Goal: Information Seeking & Learning: Compare options

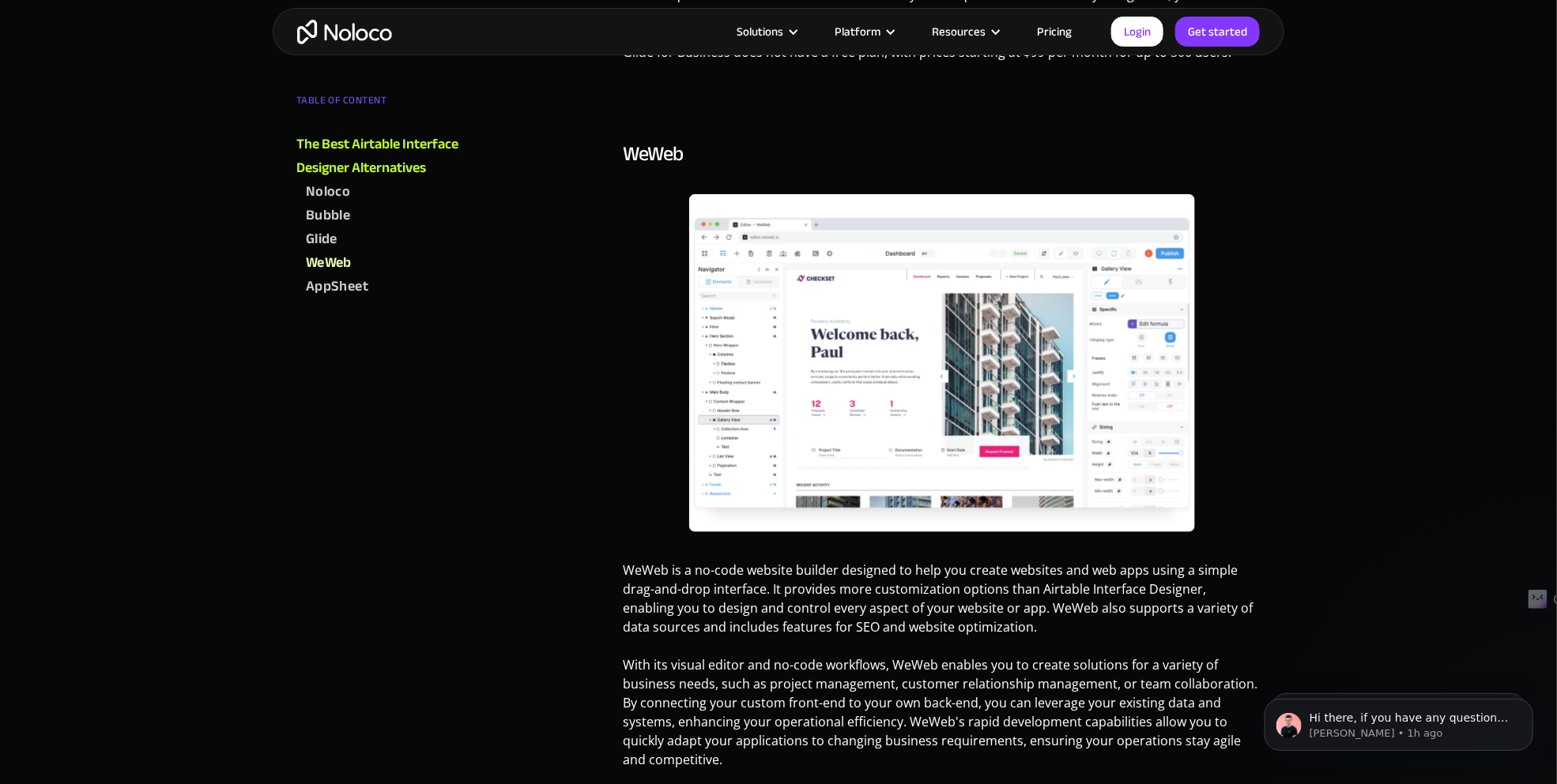
scroll to position [3081, 0]
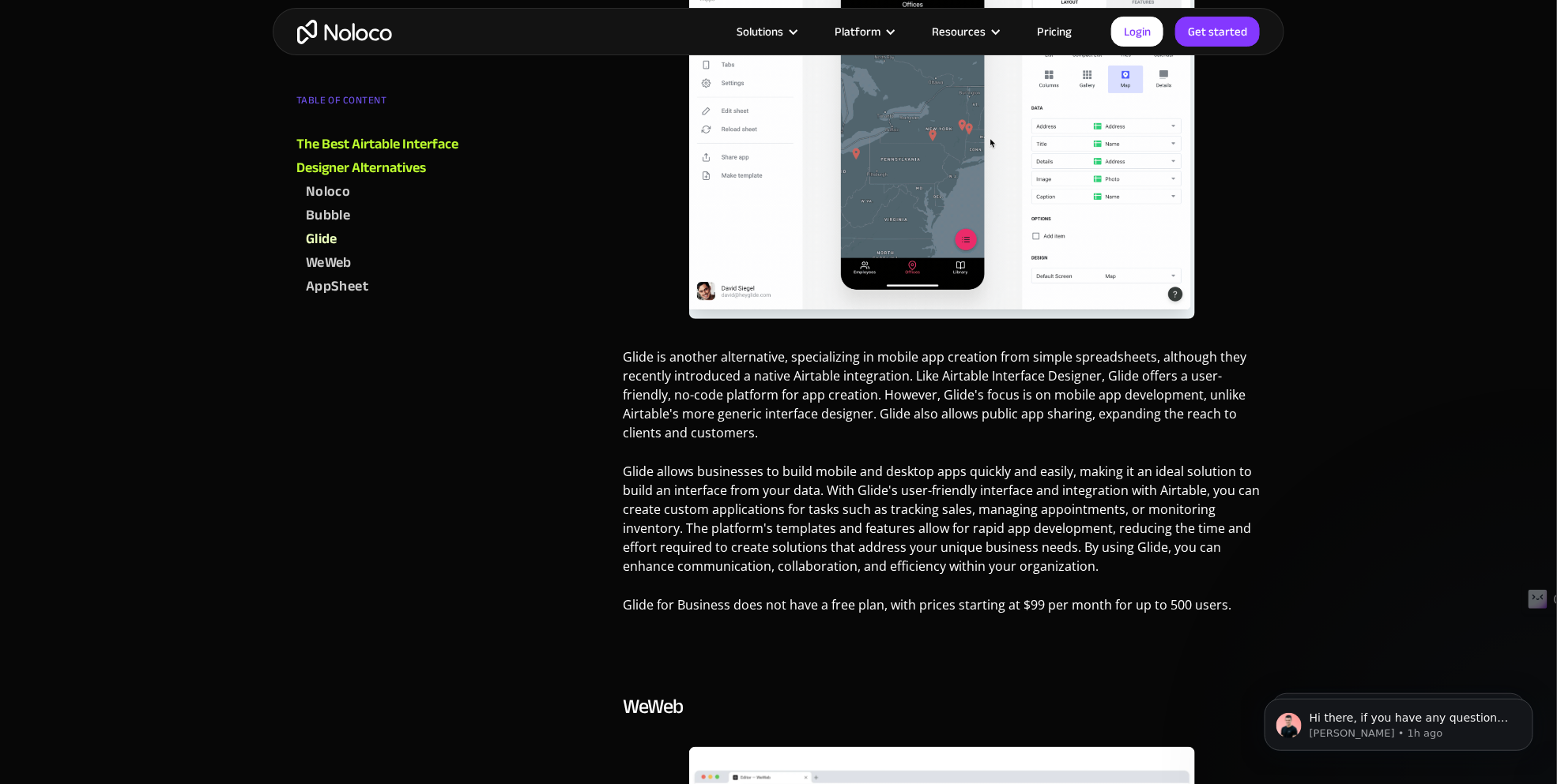
click at [1068, 22] on link "Pricing" at bounding box center [1054, 31] width 74 height 20
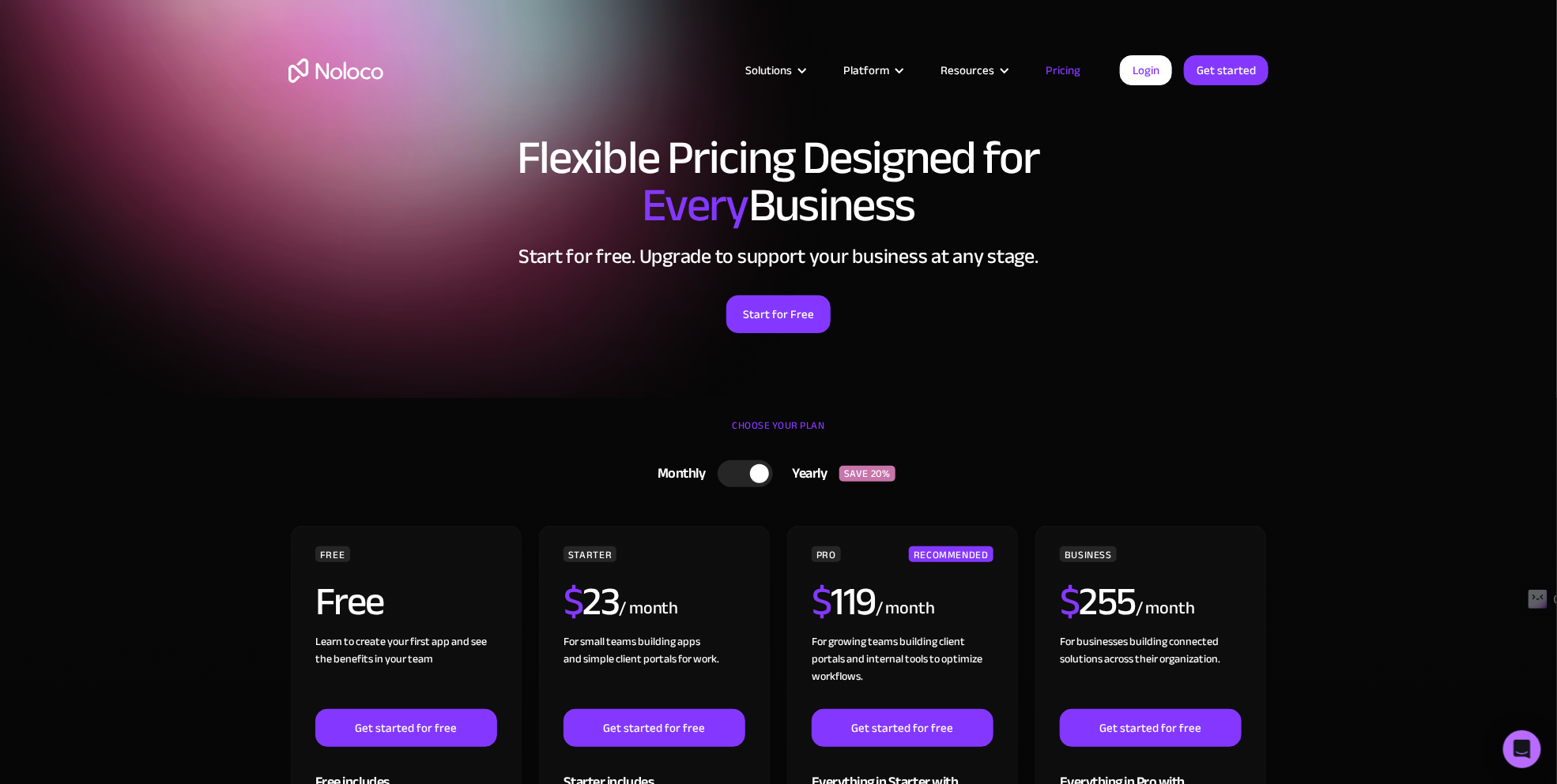
scroll to position [237, 0]
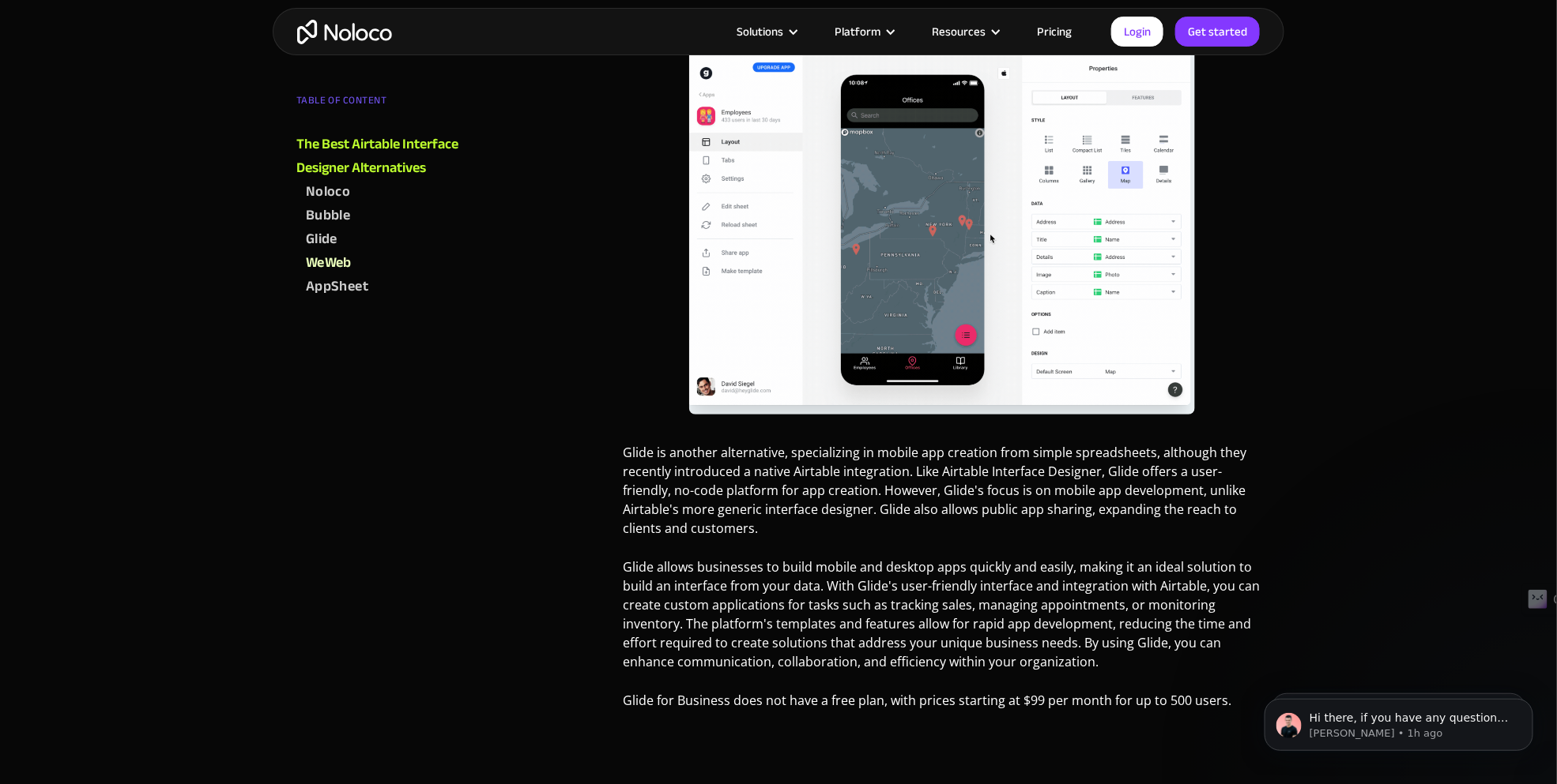
scroll to position [3064, 0]
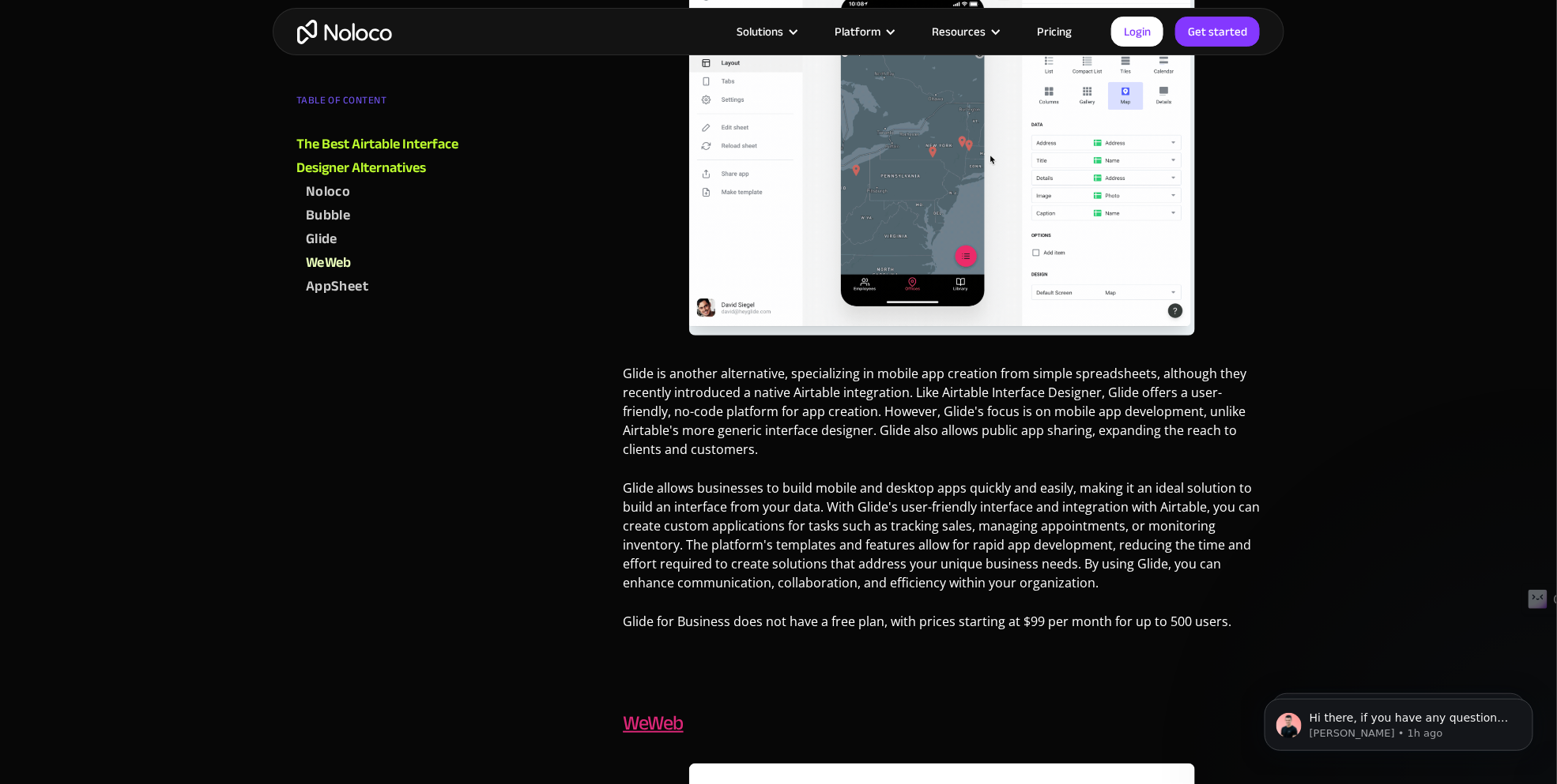
click at [653, 704] on link "WeWeb" at bounding box center [652, 723] width 60 height 38
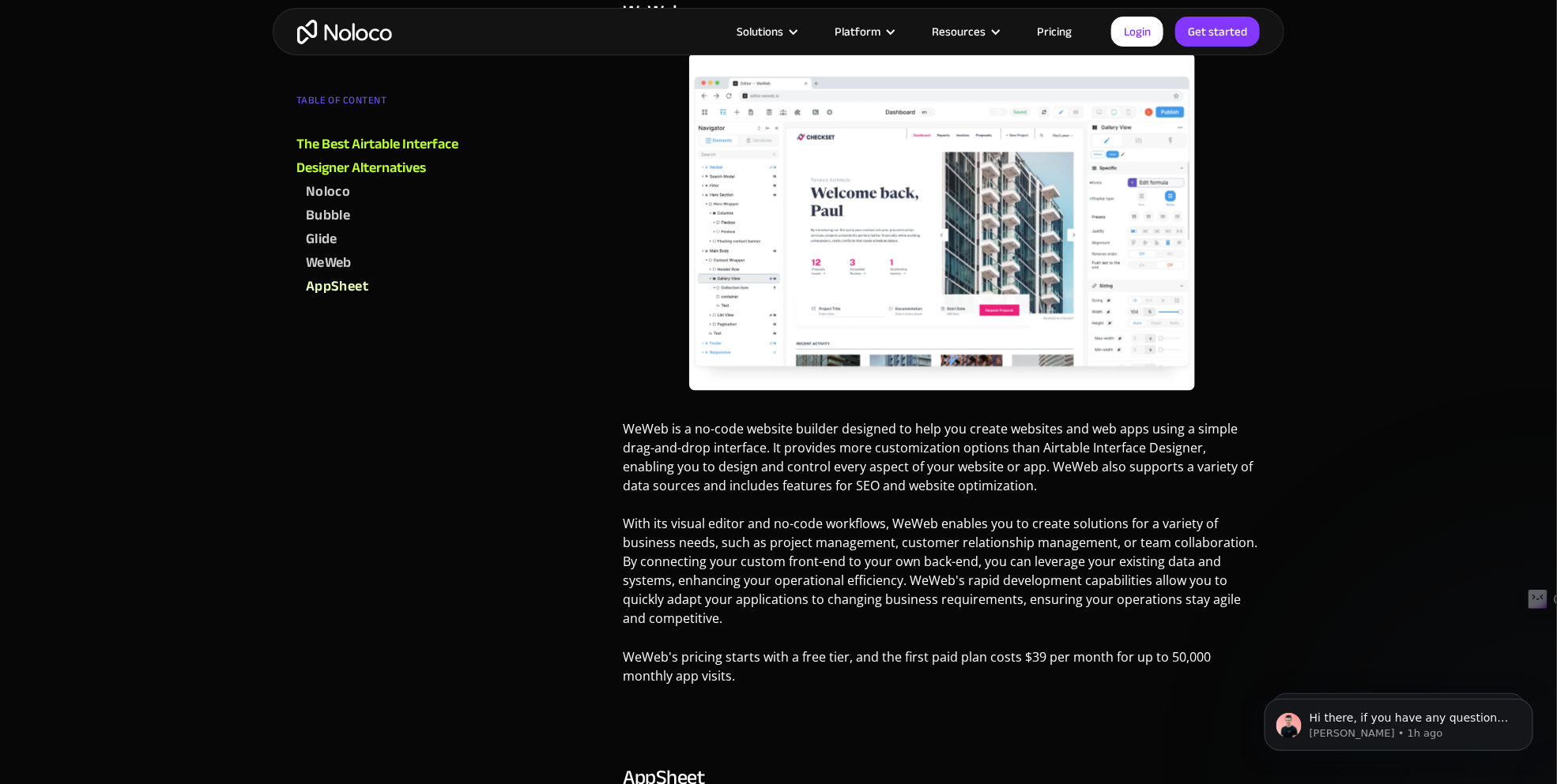
scroll to position [3222, 0]
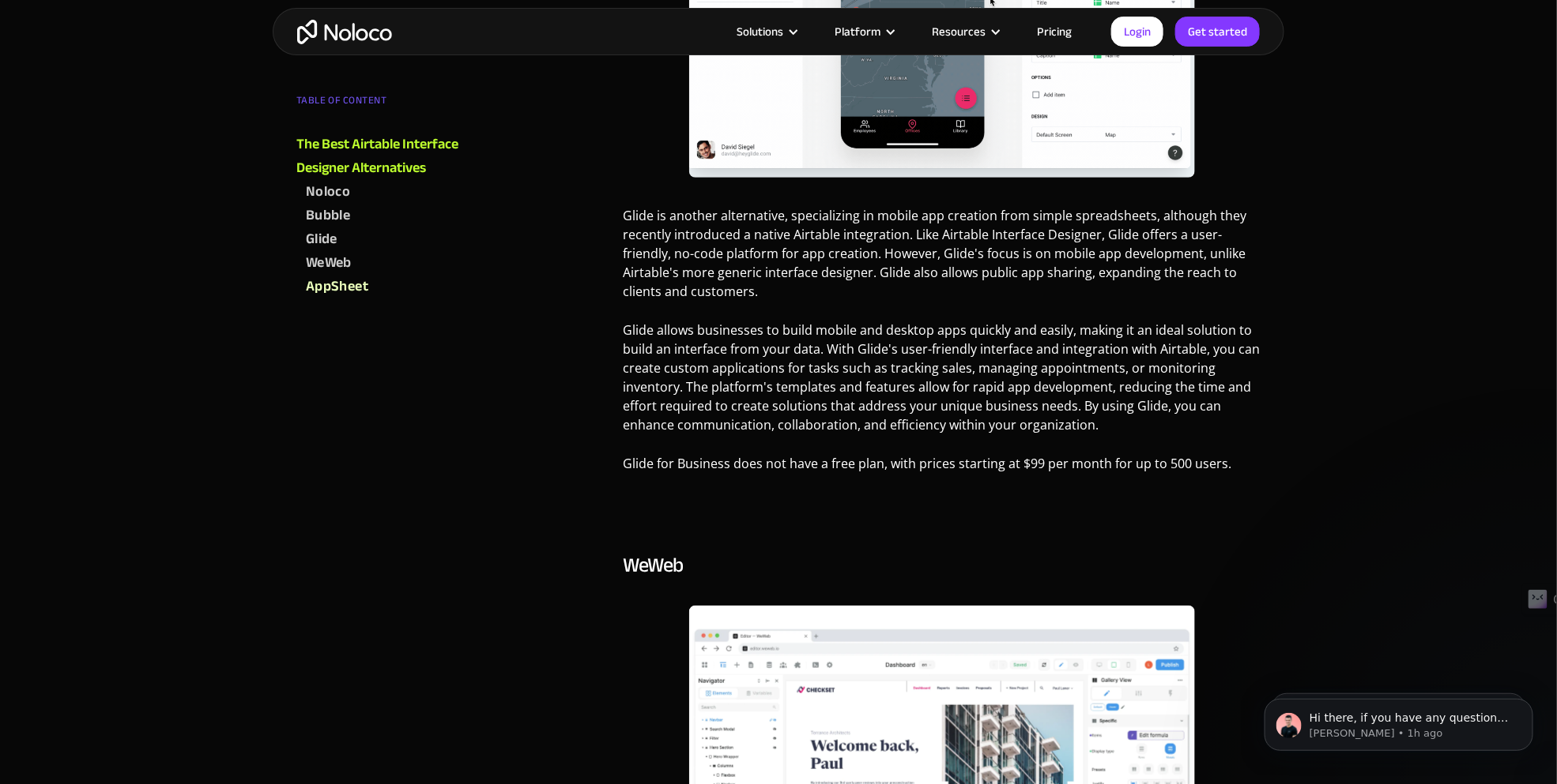
click at [326, 208] on div "Bubble" at bounding box center [328, 215] width 44 height 24
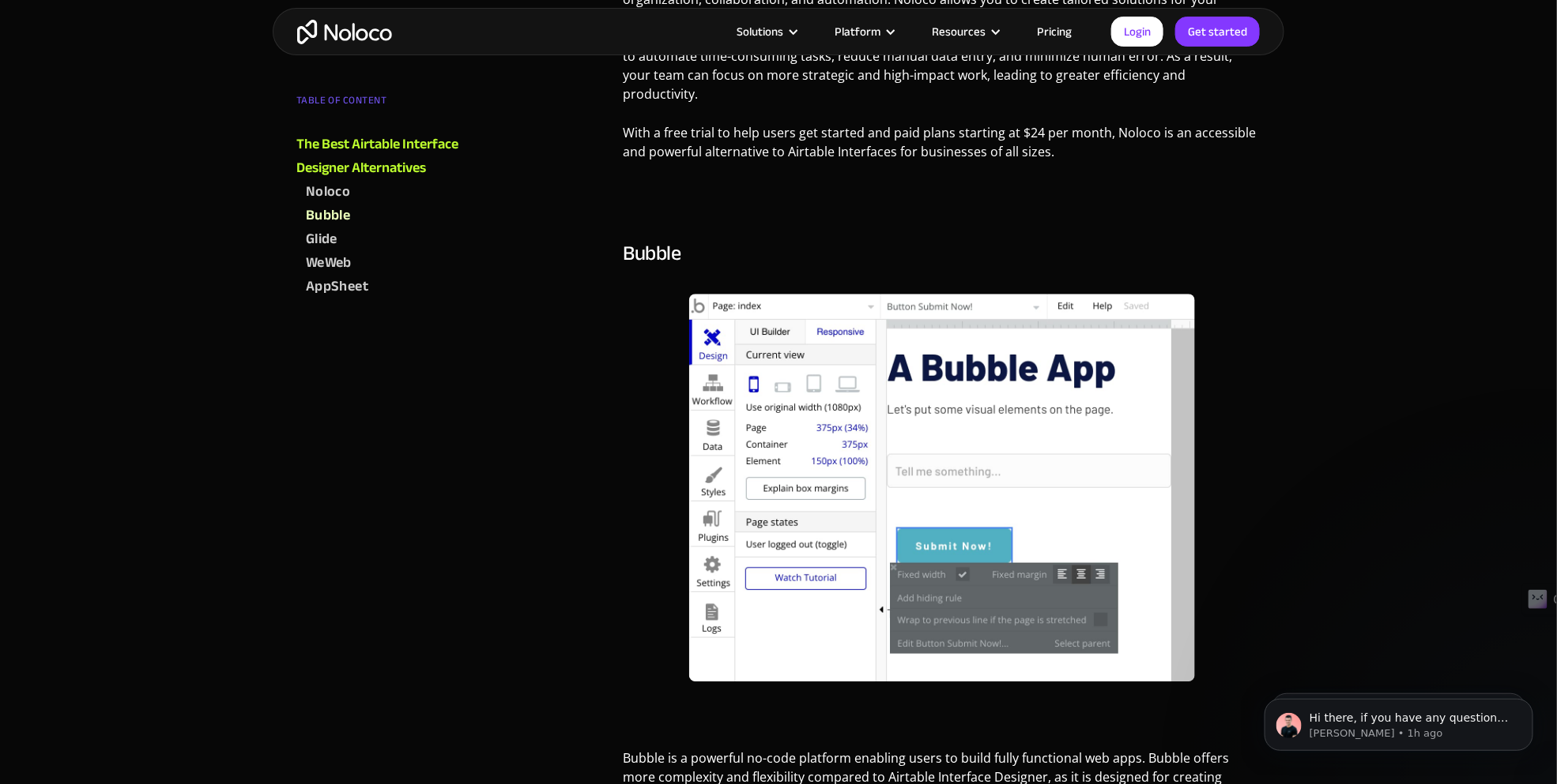
scroll to position [1904, 0]
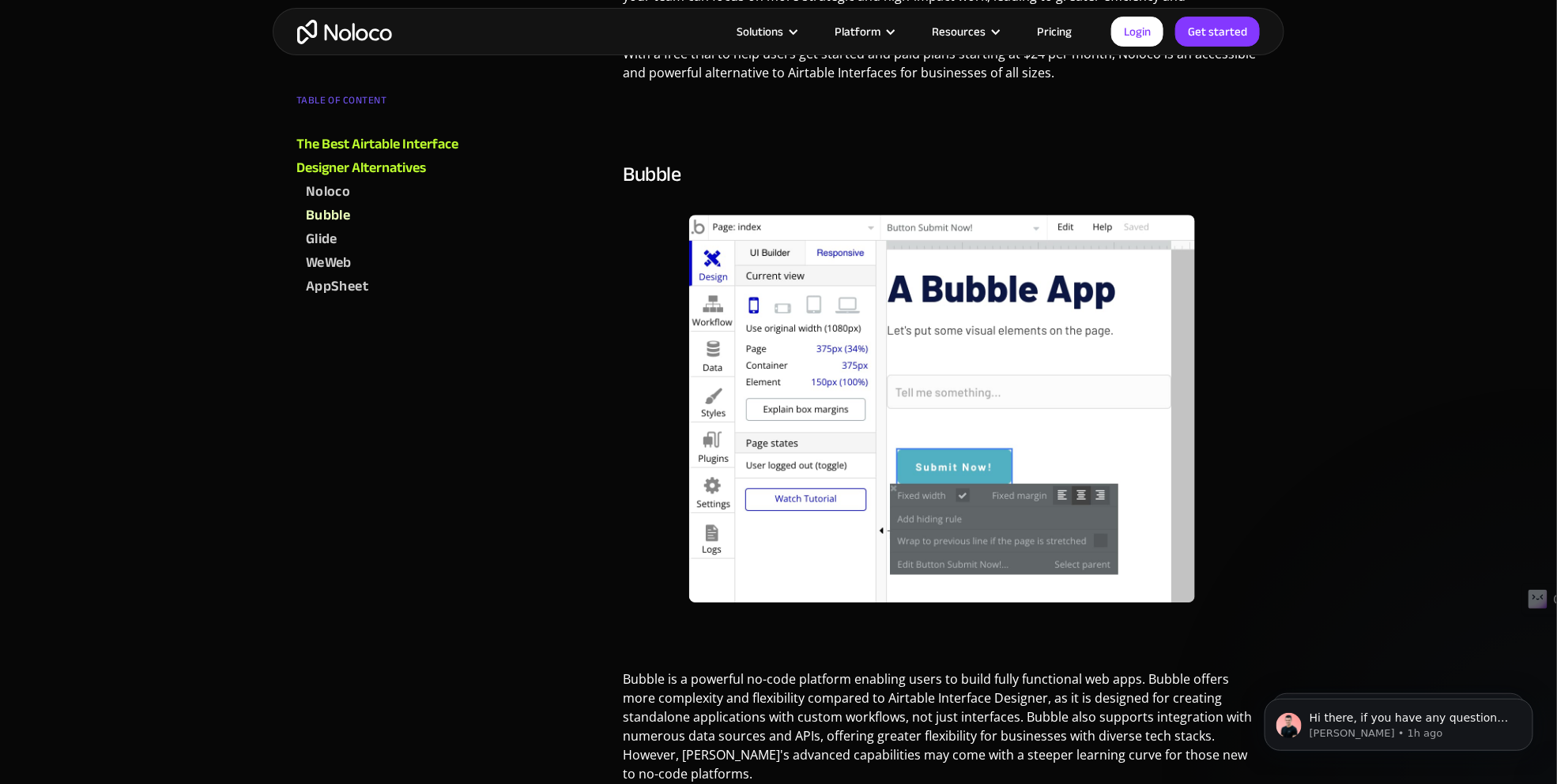
drag, startPoint x: 325, startPoint y: 239, endPoint x: 339, endPoint y: 238, distance: 14.0
click at [326, 238] on div "Glide" at bounding box center [321, 239] width 32 height 24
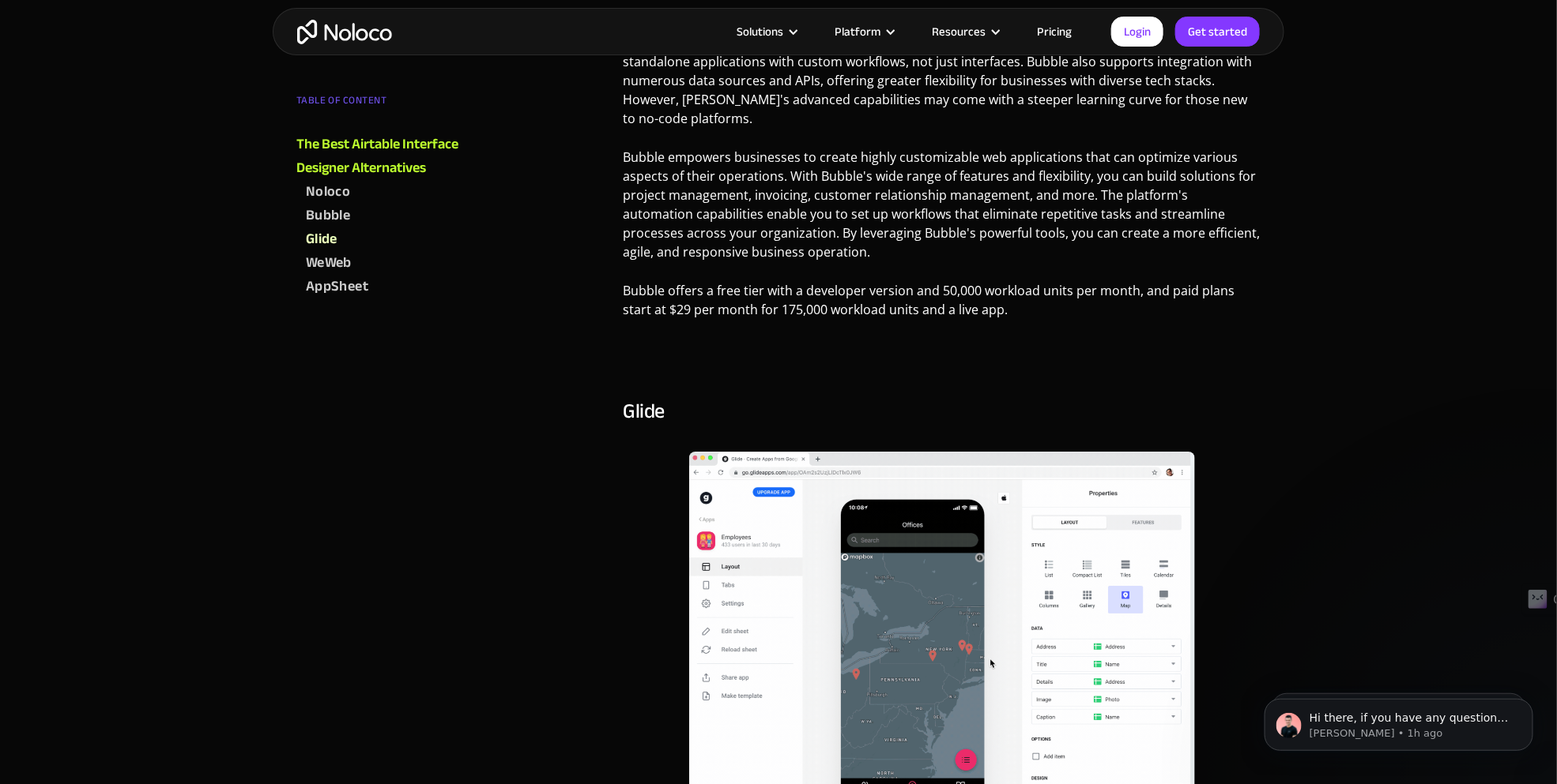
scroll to position [2402, 0]
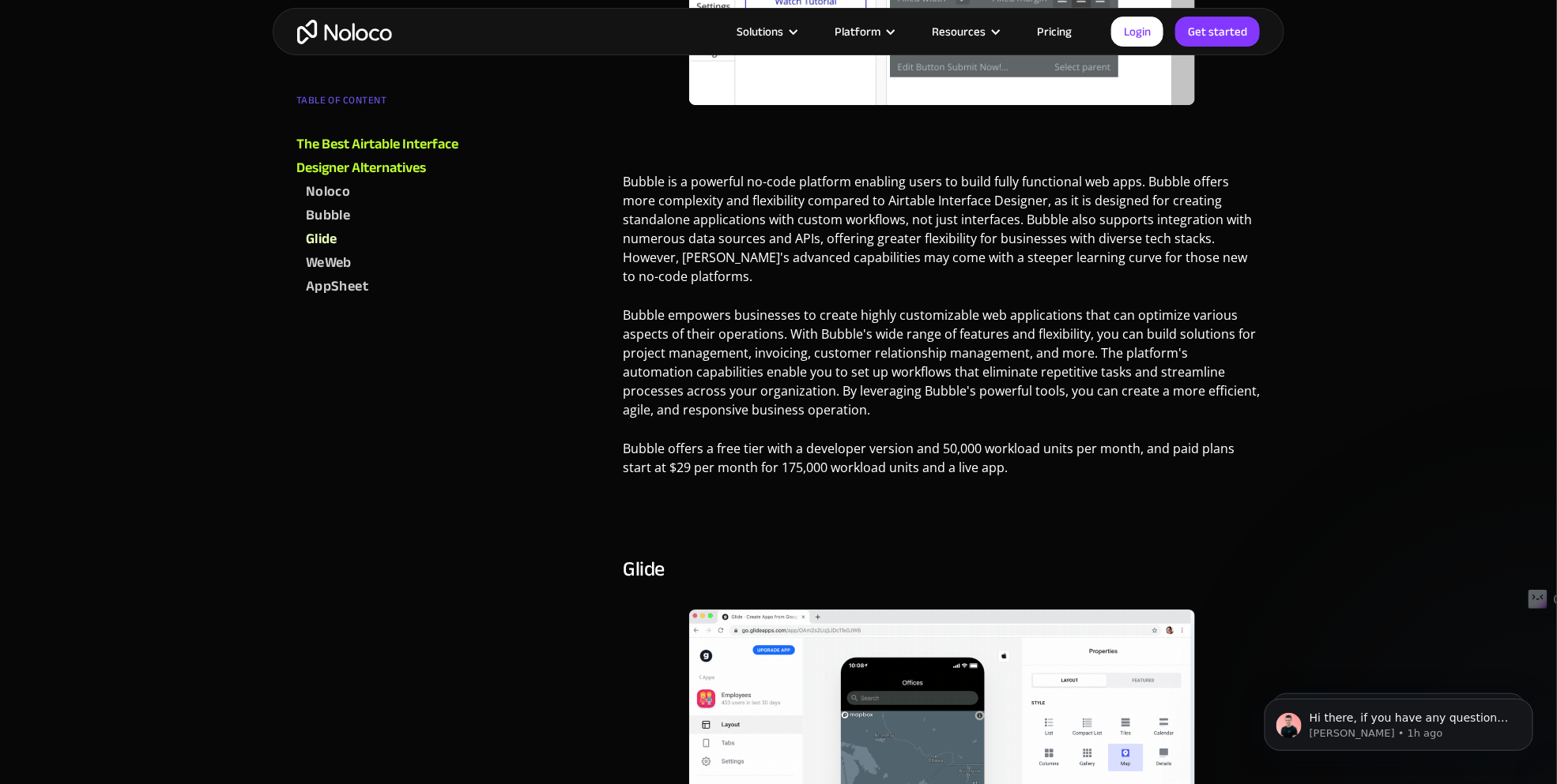
click at [320, 288] on div "AppSheet" at bounding box center [336, 287] width 62 height 24
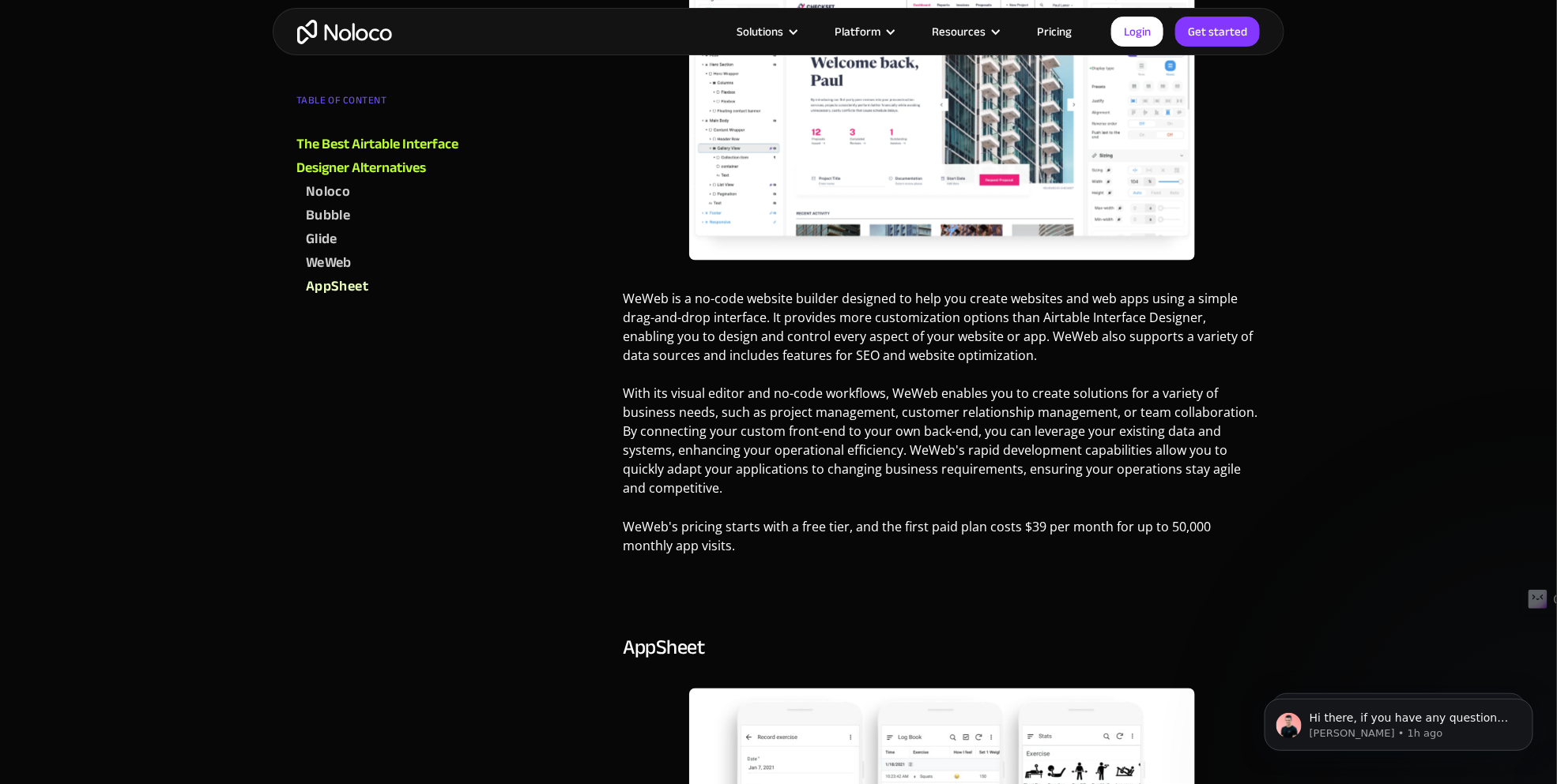
scroll to position [3589, 0]
